Goal: Navigation & Orientation: Find specific page/section

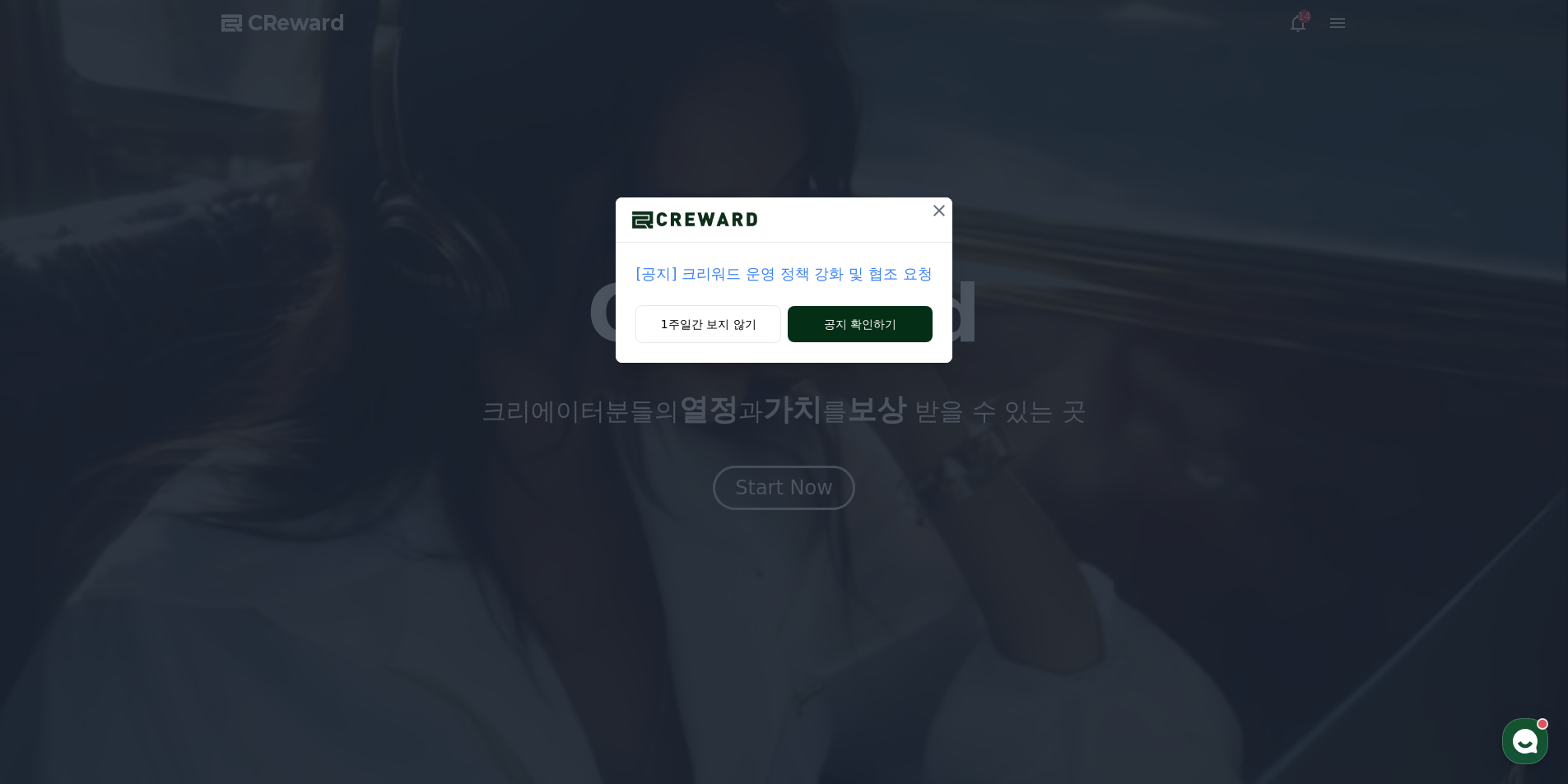
click at [853, 319] on button "공지 확인하기" at bounding box center [859, 324] width 144 height 36
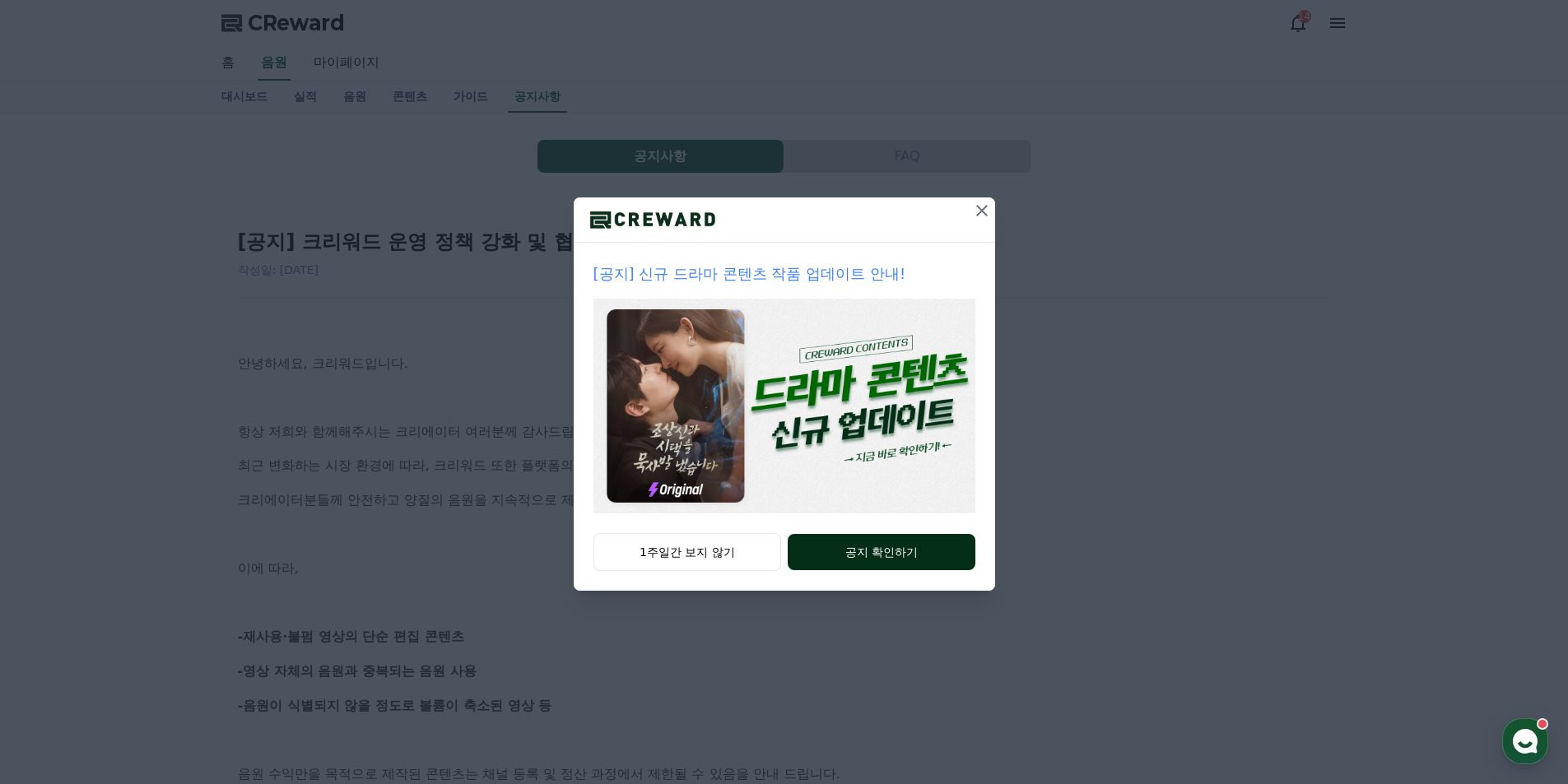
click at [910, 545] on button "공지 확인하기" at bounding box center [880, 552] width 187 height 36
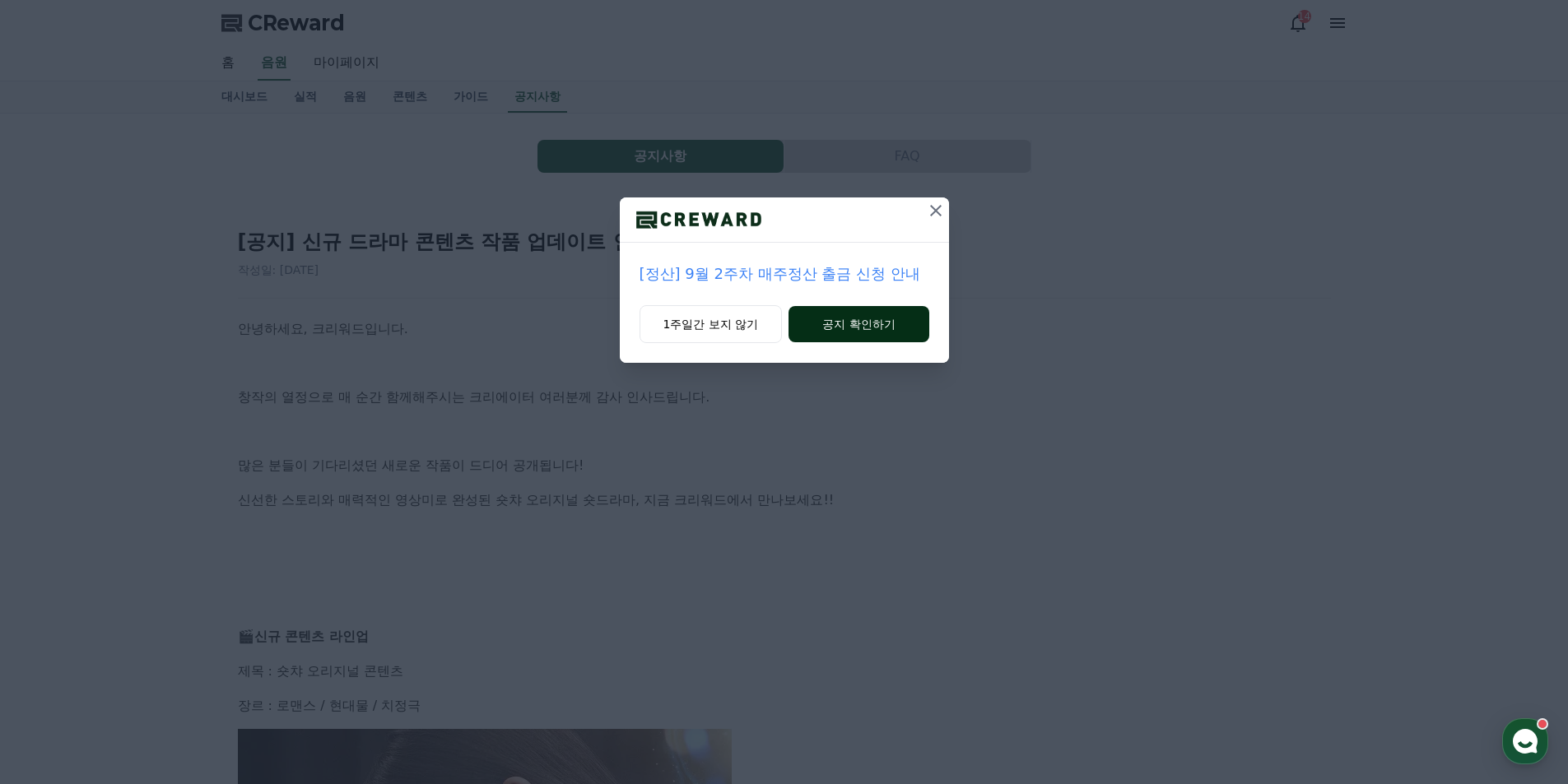
click at [846, 320] on button "공지 확인하기" at bounding box center [858, 324] width 139 height 36
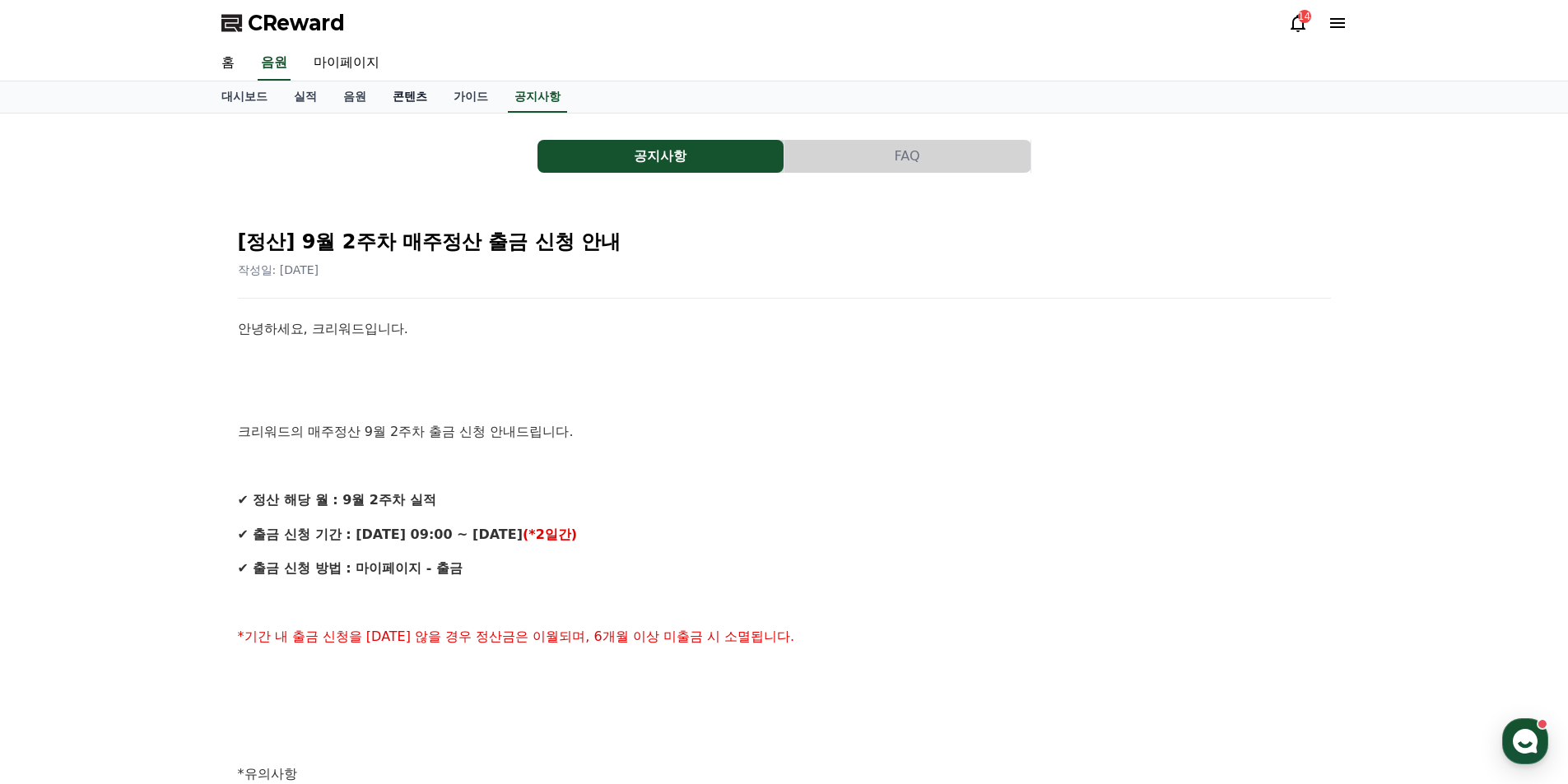
click at [422, 97] on link "콘텐츠" at bounding box center [410, 97] width 61 height 31
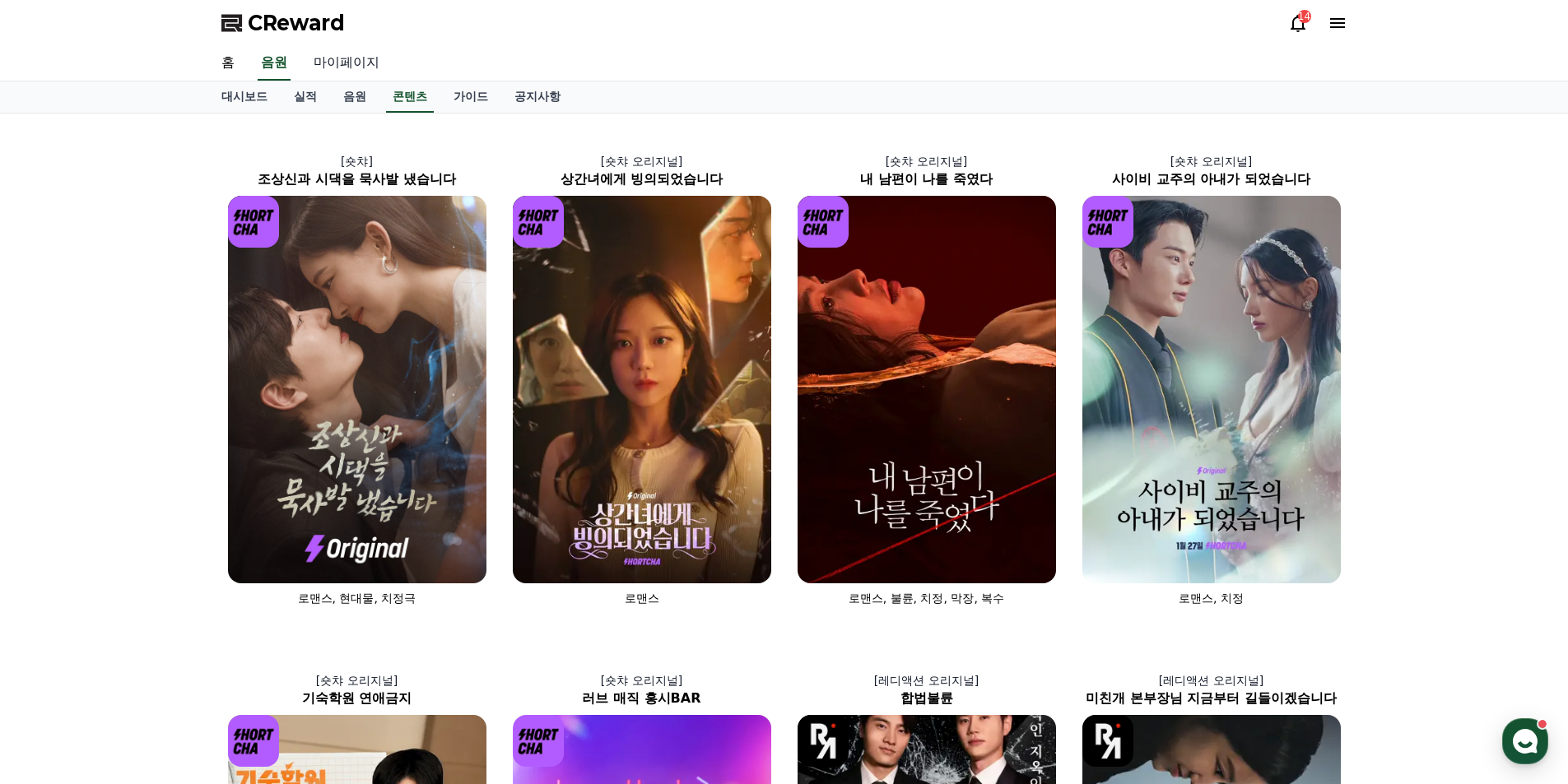
click at [365, 64] on link "마이페이지" at bounding box center [346, 64] width 92 height 34
select select "**********"
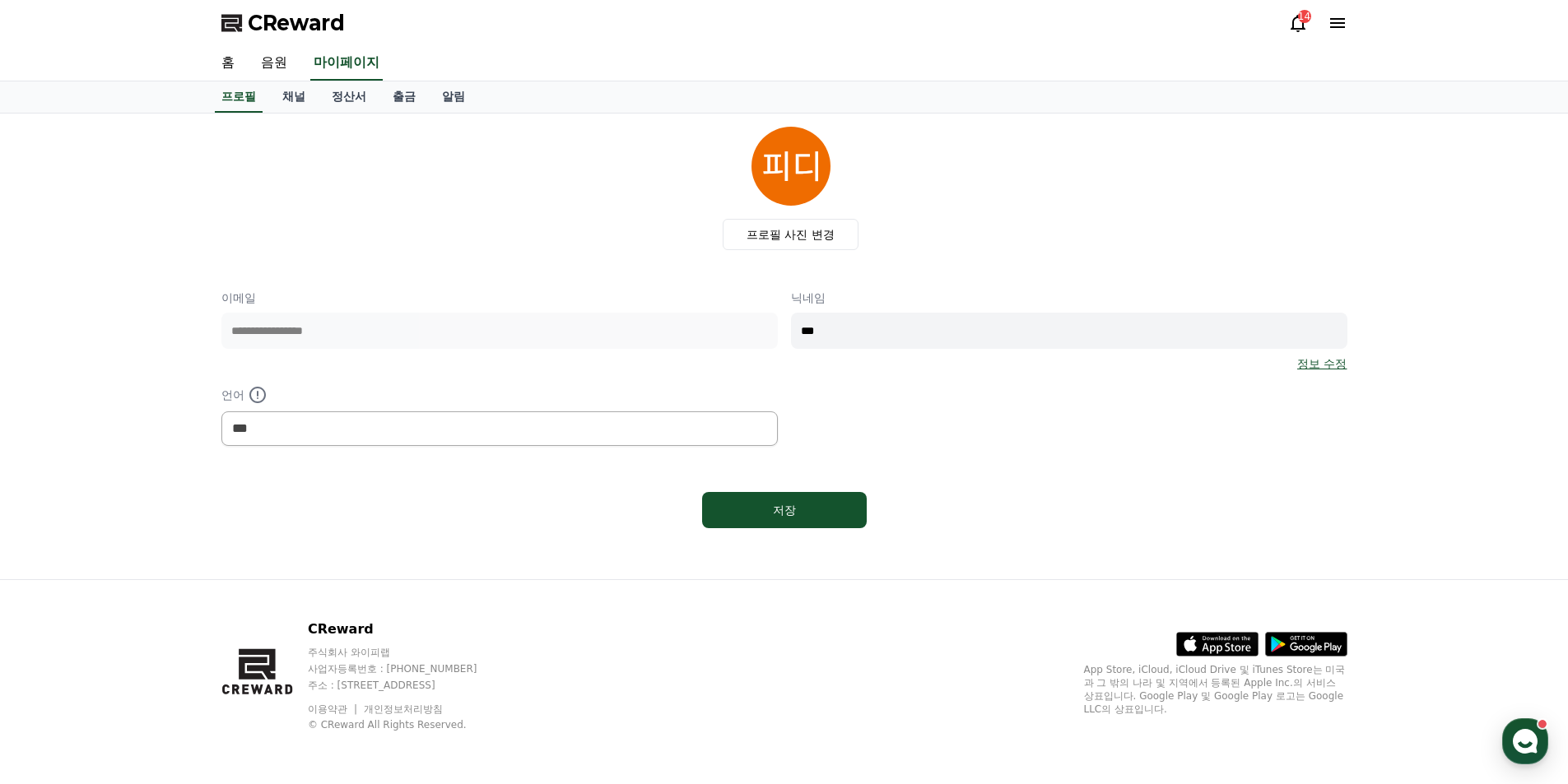
click at [1292, 18] on icon at bounding box center [1298, 23] width 20 height 20
